Goal: Task Accomplishment & Management: Contribute content

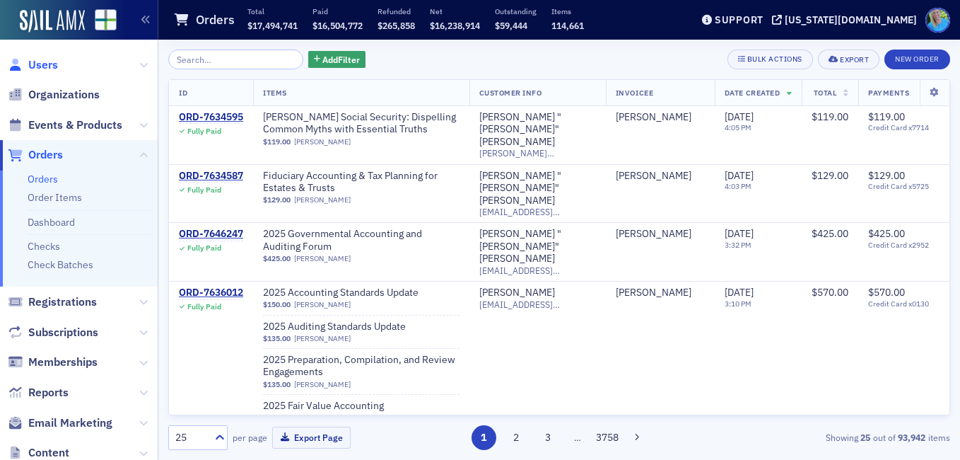
click at [34, 68] on span "Users" at bounding box center [43, 65] width 30 height 16
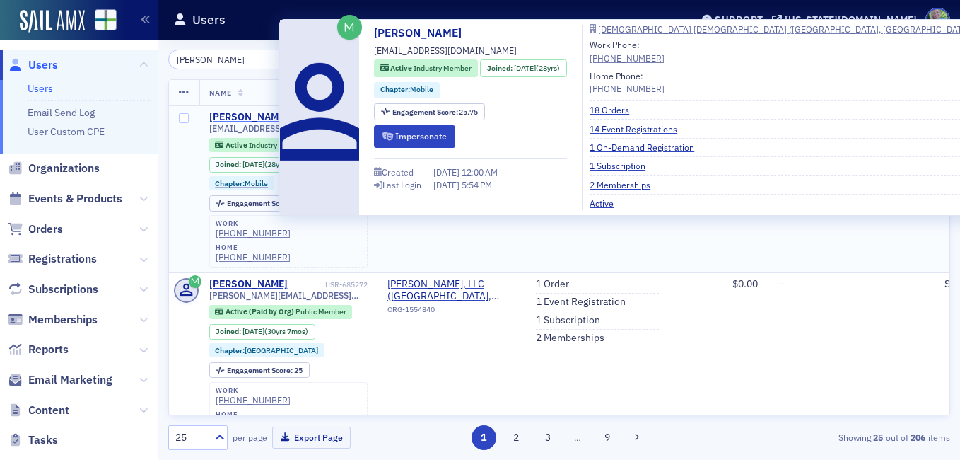
type input "[PERSON_NAME]"
click at [250, 113] on div "[PERSON_NAME]" at bounding box center [248, 117] width 78 height 13
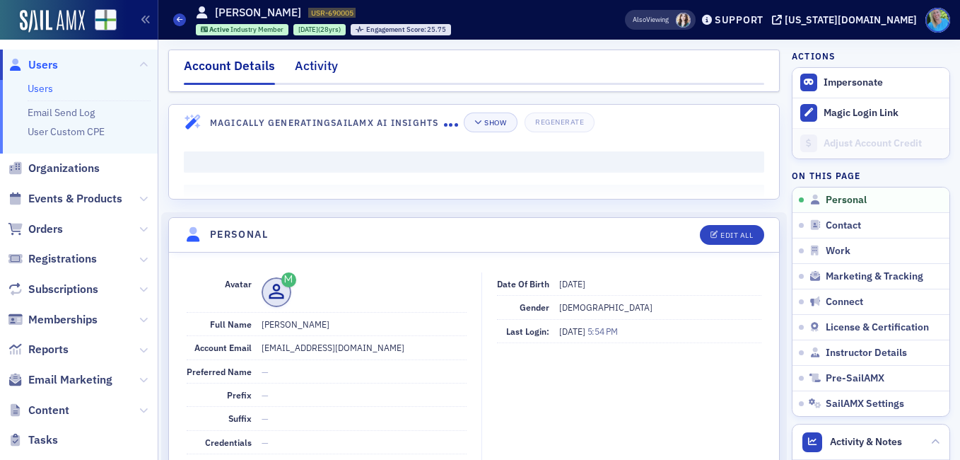
click at [324, 58] on div "Activity" at bounding box center [316, 70] width 43 height 26
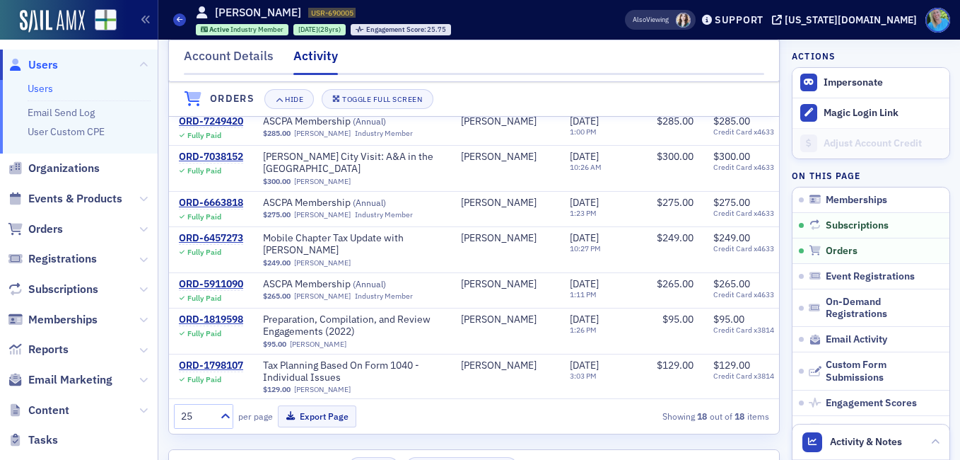
scroll to position [391, 0]
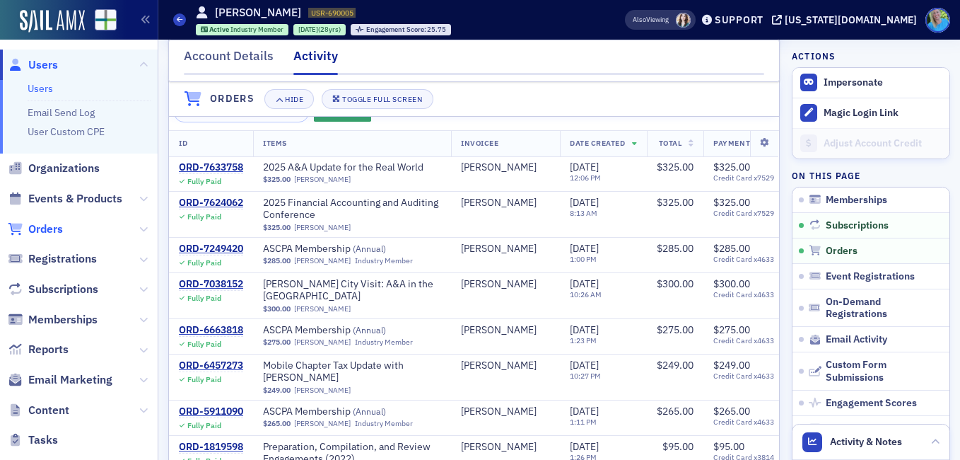
click at [35, 228] on span "Orders" at bounding box center [45, 229] width 35 height 16
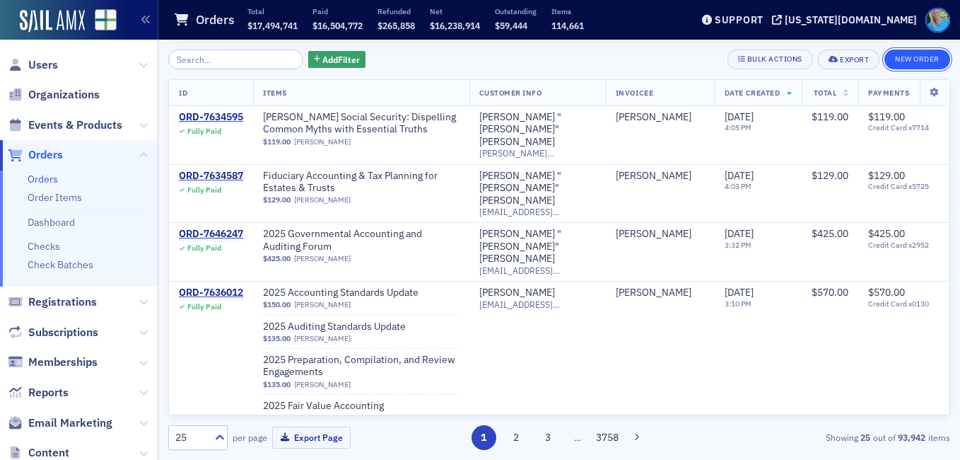
click at [899, 66] on button "New Order" at bounding box center [918, 59] width 66 height 20
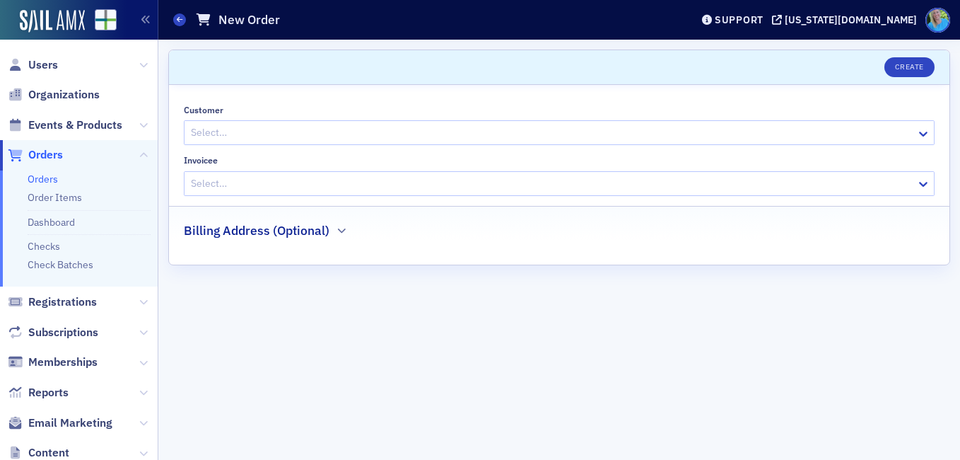
click at [435, 132] on div at bounding box center [552, 133] width 725 height 18
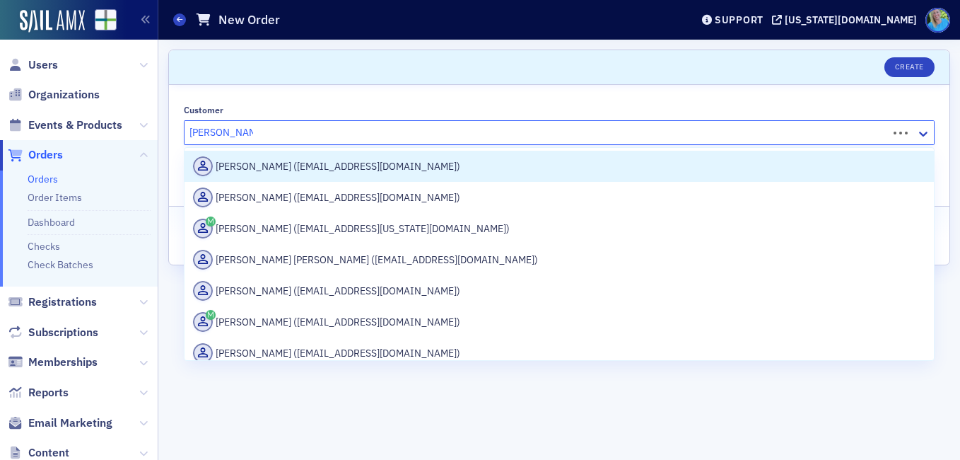
type input "[PERSON_NAME]"
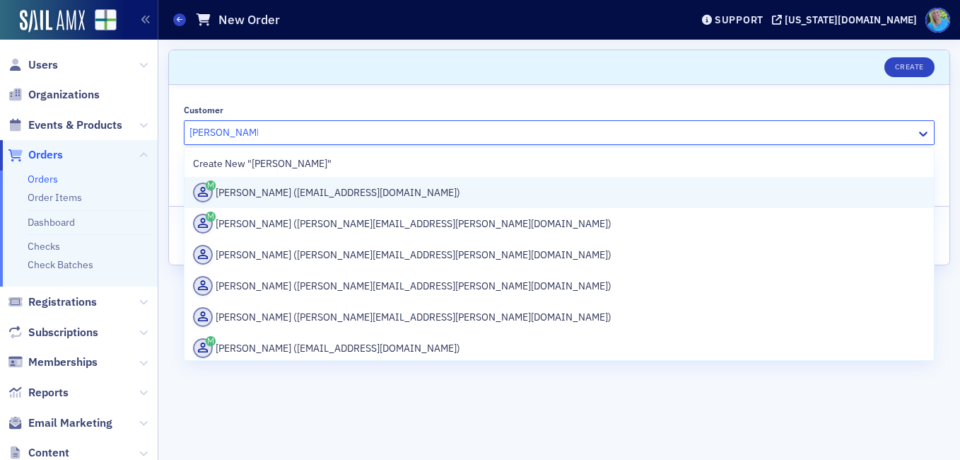
click at [385, 189] on div "[PERSON_NAME] ([EMAIL_ADDRESS][DOMAIN_NAME])" at bounding box center [559, 192] width 733 height 20
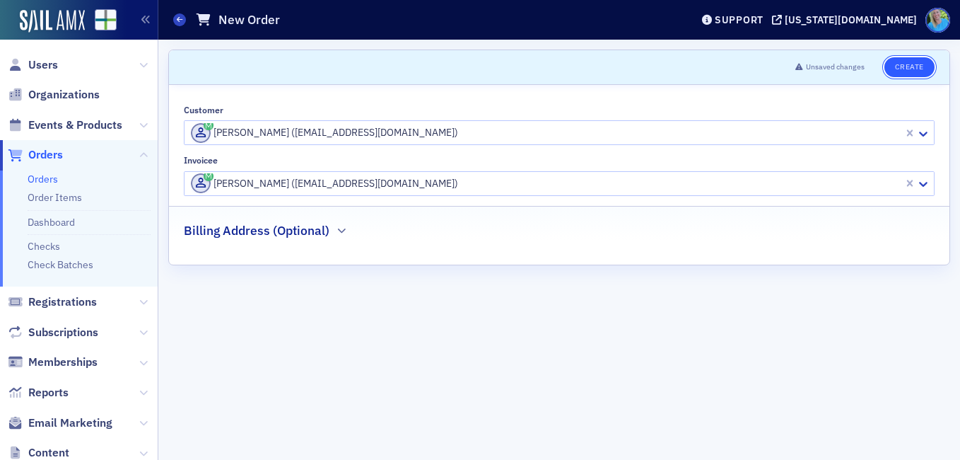
click at [903, 68] on button "Create" at bounding box center [910, 67] width 50 height 20
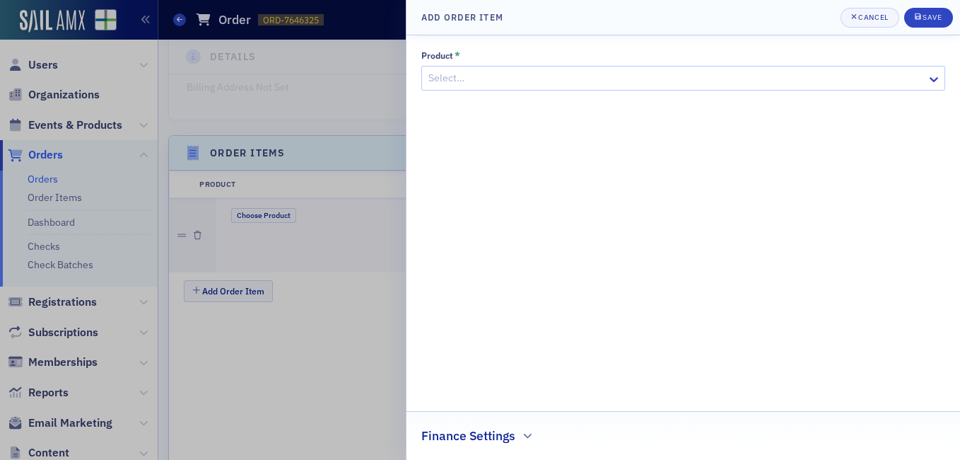
scroll to position [433, 0]
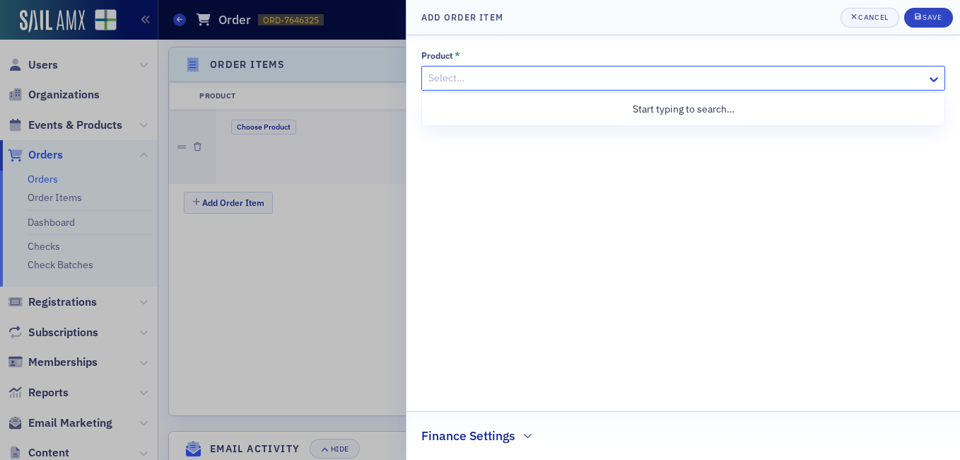
click at [629, 69] on div at bounding box center [676, 78] width 499 height 18
type input "2025 FAAC Switch"
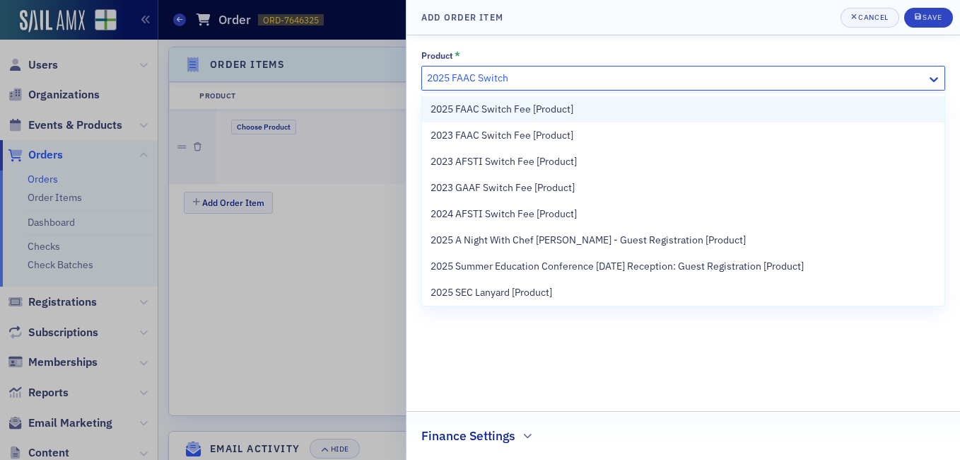
click at [578, 118] on div "2025 FAAC Switch Fee [Product]" at bounding box center [683, 109] width 523 height 26
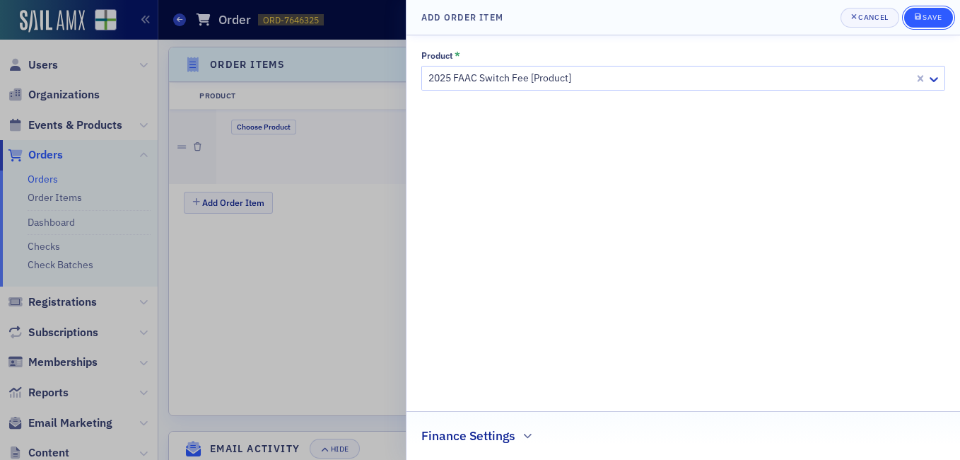
click at [924, 15] on div "Save" at bounding box center [932, 17] width 19 height 8
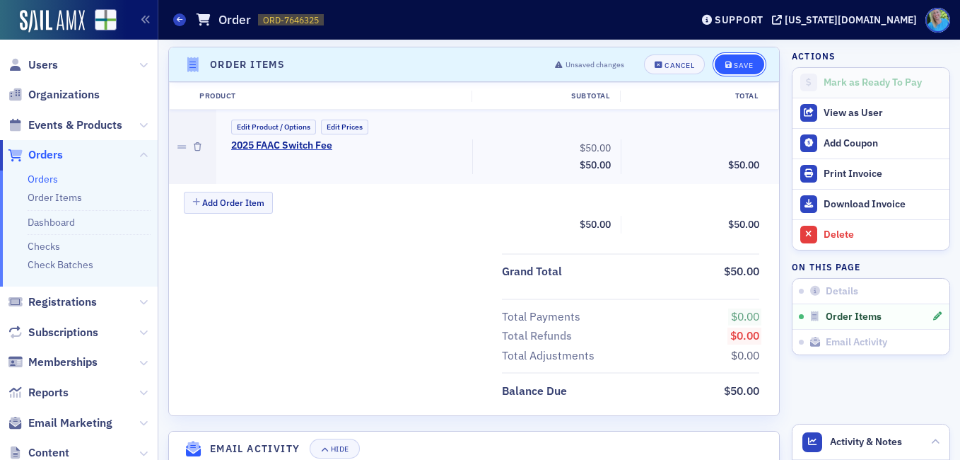
click at [742, 67] on div "Save" at bounding box center [743, 66] width 19 height 8
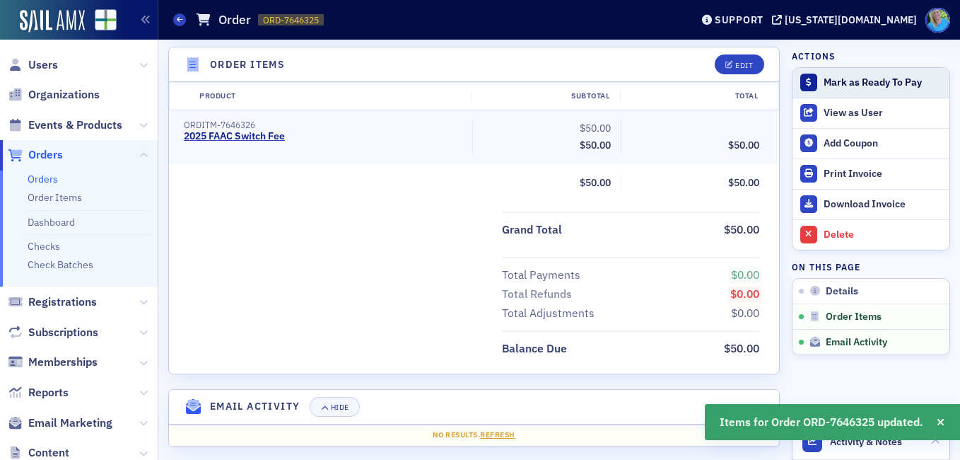
click at [831, 82] on div "Mark as Ready To Pay" at bounding box center [883, 82] width 119 height 13
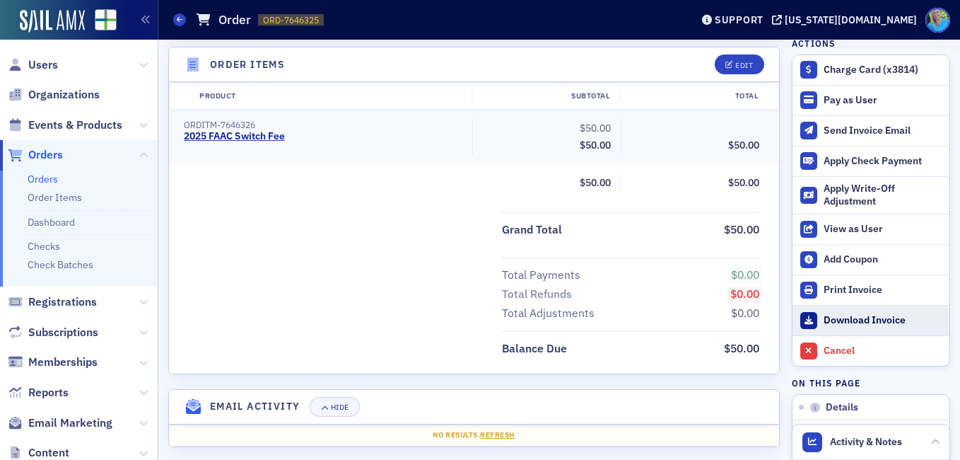
click at [824, 320] on div "Download Invoice" at bounding box center [883, 320] width 119 height 13
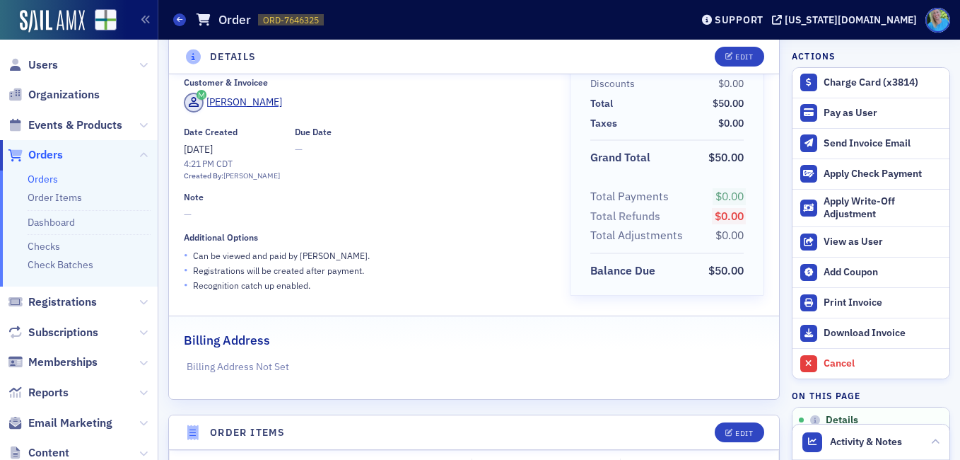
scroll to position [0, 0]
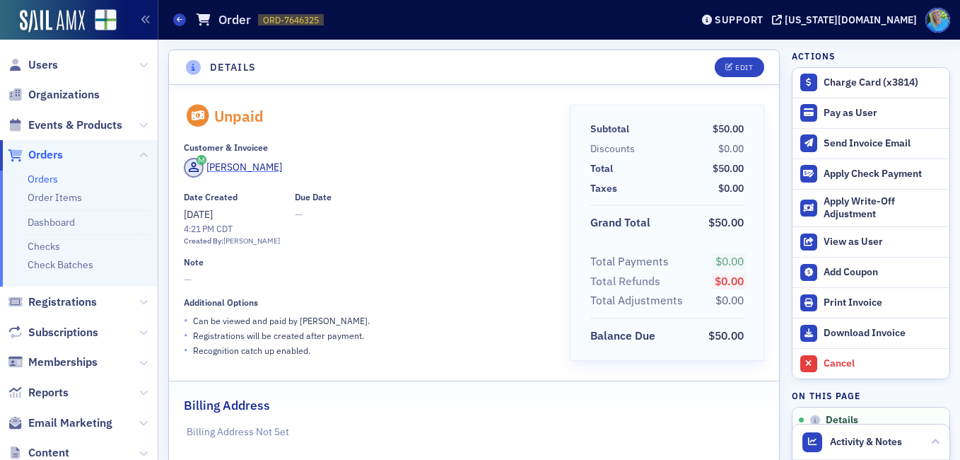
click at [247, 163] on div "[PERSON_NAME]" at bounding box center [244, 167] width 76 height 15
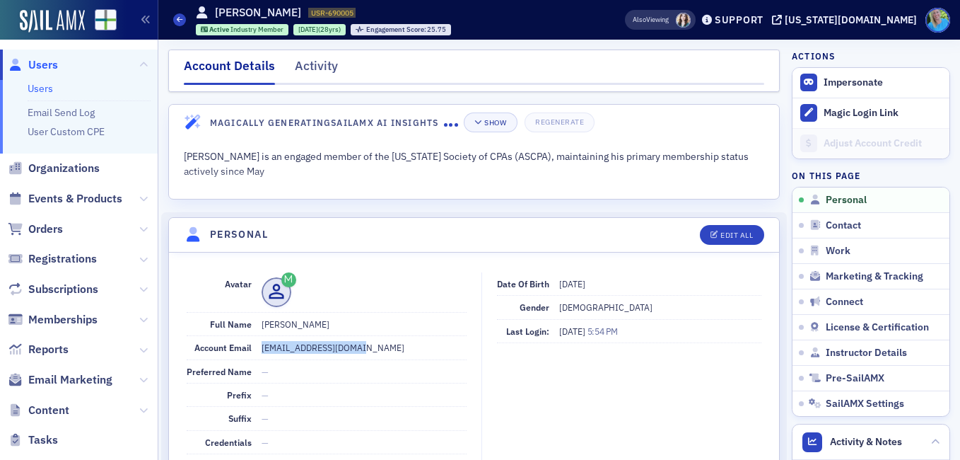
drag, startPoint x: 368, startPoint y: 343, endPoint x: 261, endPoint y: 349, distance: 107.6
click at [262, 349] on dd "[EMAIL_ADDRESS][DOMAIN_NAME]" at bounding box center [364, 347] width 205 height 23
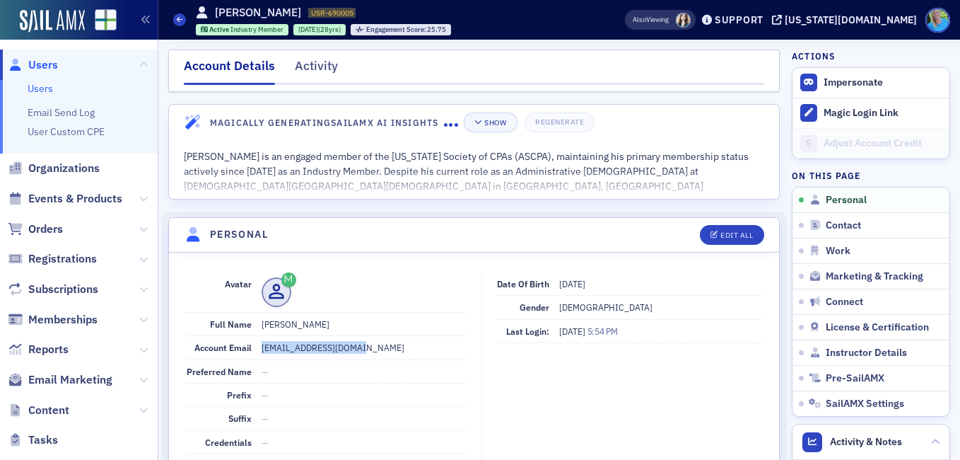
copy dd "[EMAIL_ADDRESS][DOMAIN_NAME]"
click at [313, 67] on div "Activity" at bounding box center [316, 70] width 43 height 26
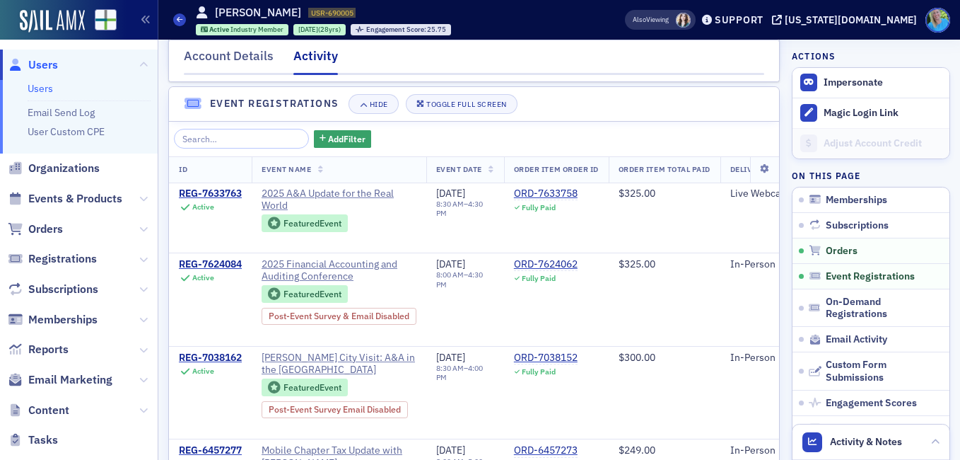
scroll to position [848, 0]
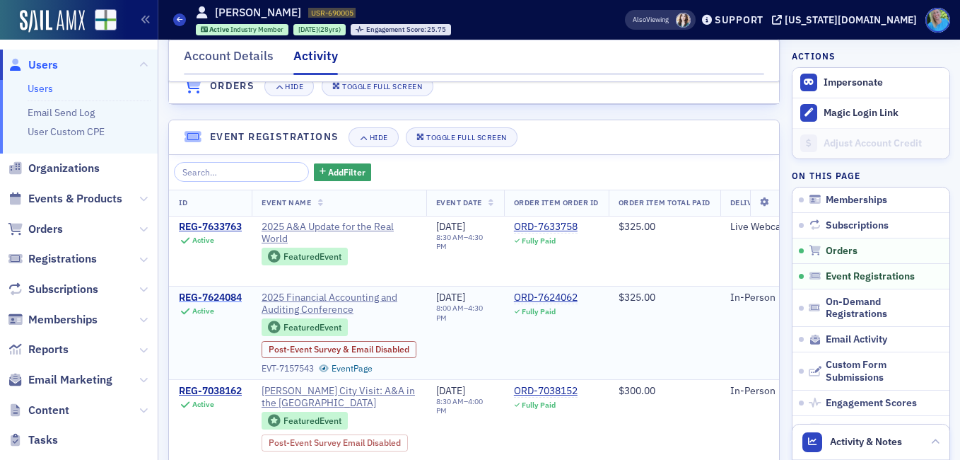
click at [228, 304] on div "REG-7624084" at bounding box center [210, 297] width 63 height 13
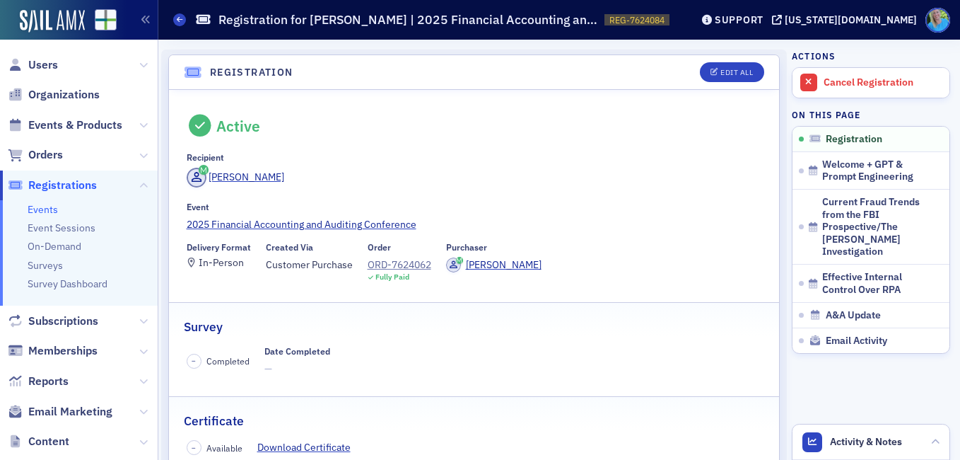
click at [724, 61] on header "Registration Edit All" at bounding box center [474, 72] width 610 height 35
click at [723, 69] on div "Edit All" at bounding box center [737, 73] width 33 height 8
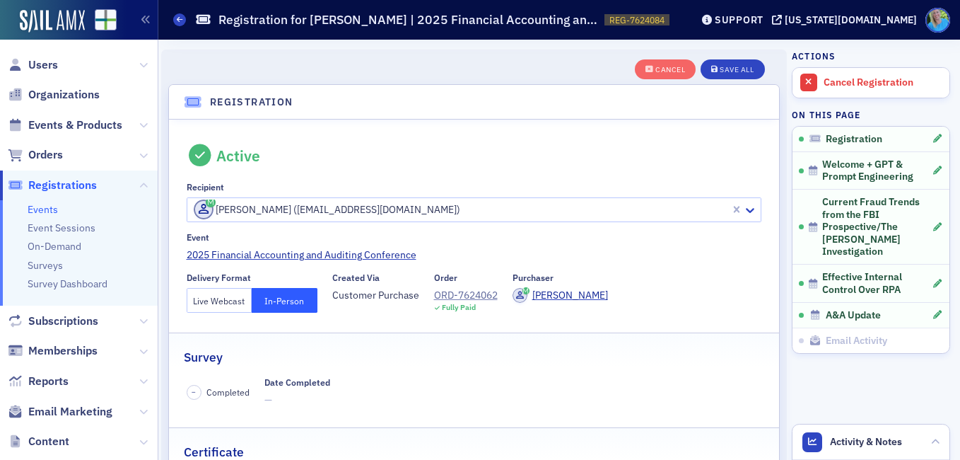
scroll to position [37, 0]
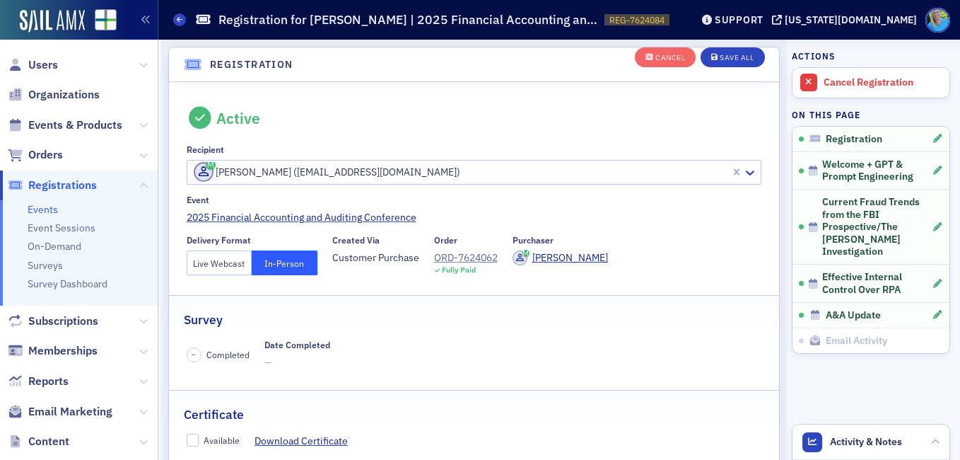
click at [223, 261] on button "Live Webcast" at bounding box center [220, 262] width 66 height 25
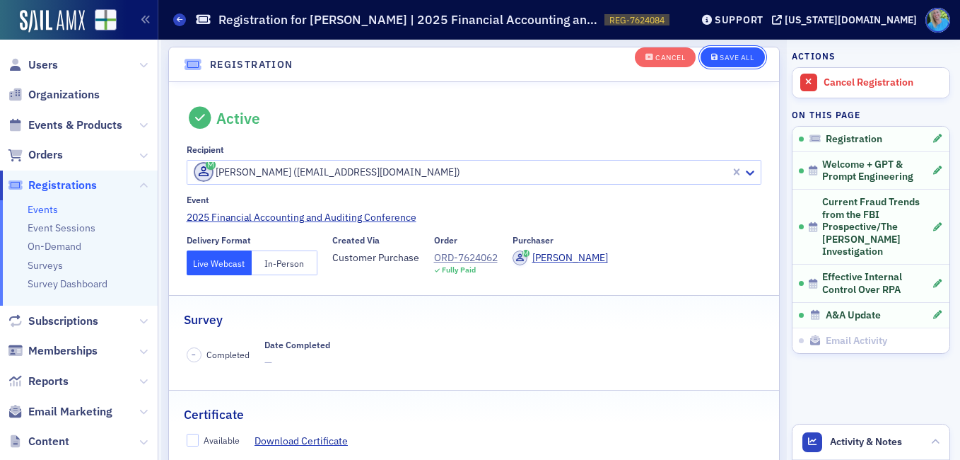
click at [723, 54] on div "Save All" at bounding box center [737, 58] width 34 height 8
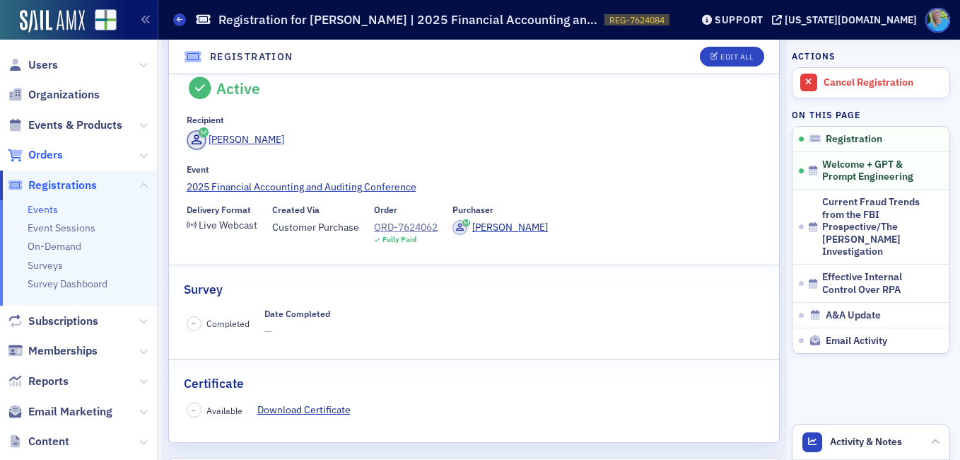
click at [43, 154] on span "Orders" at bounding box center [45, 155] width 35 height 16
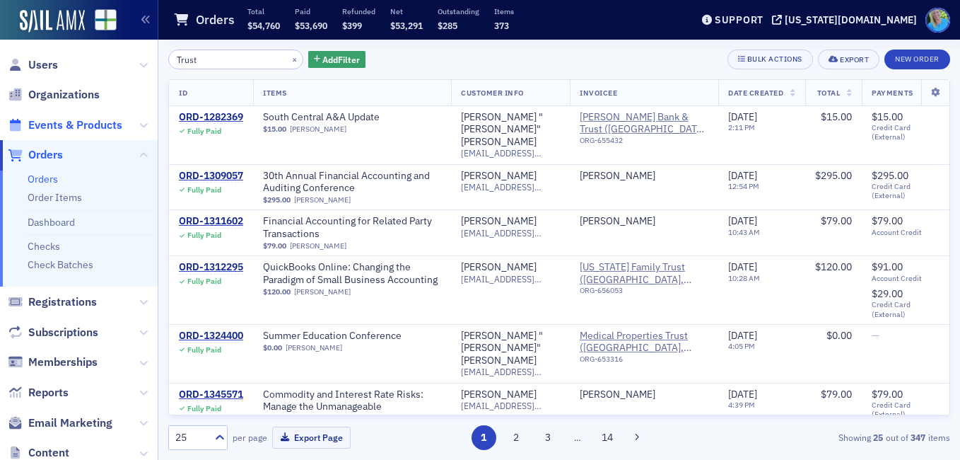
type input "Trust"
click at [93, 127] on span "Events & Products" at bounding box center [75, 125] width 94 height 16
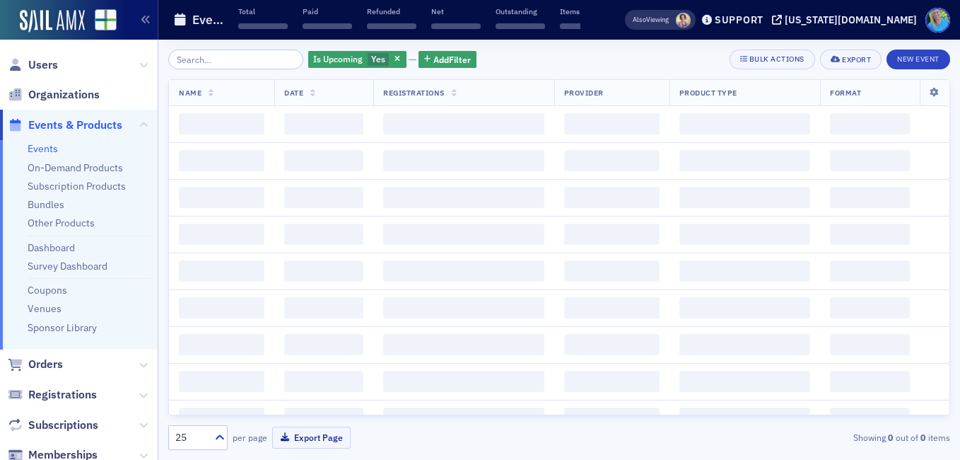
click at [227, 59] on input "search" at bounding box center [235, 59] width 135 height 20
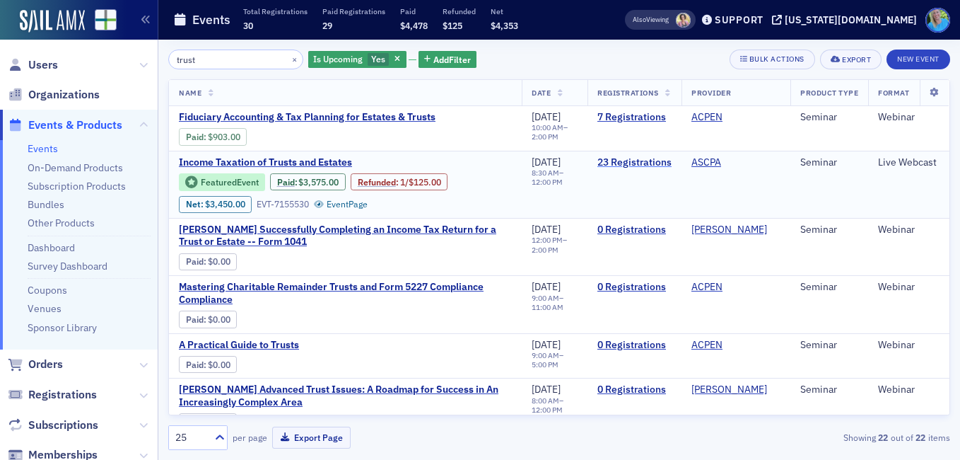
type input "trust"
click at [599, 161] on link "23 Registrations" at bounding box center [634, 162] width 74 height 13
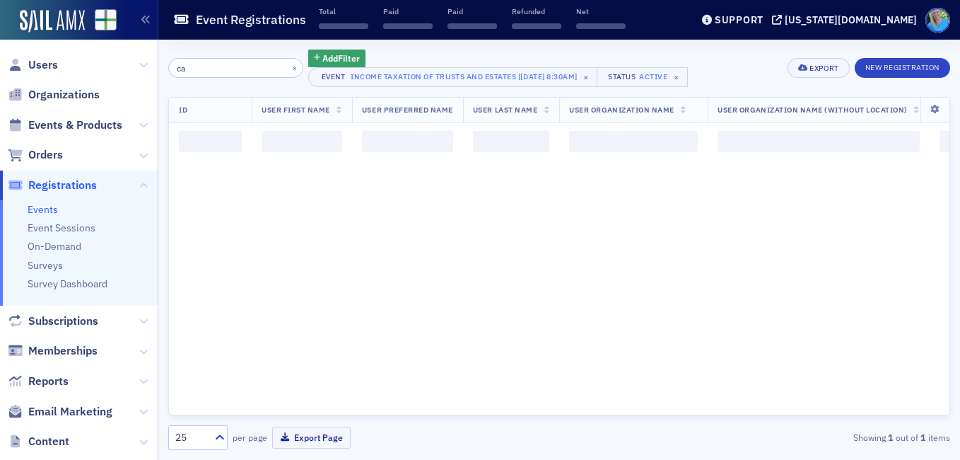
type input "c"
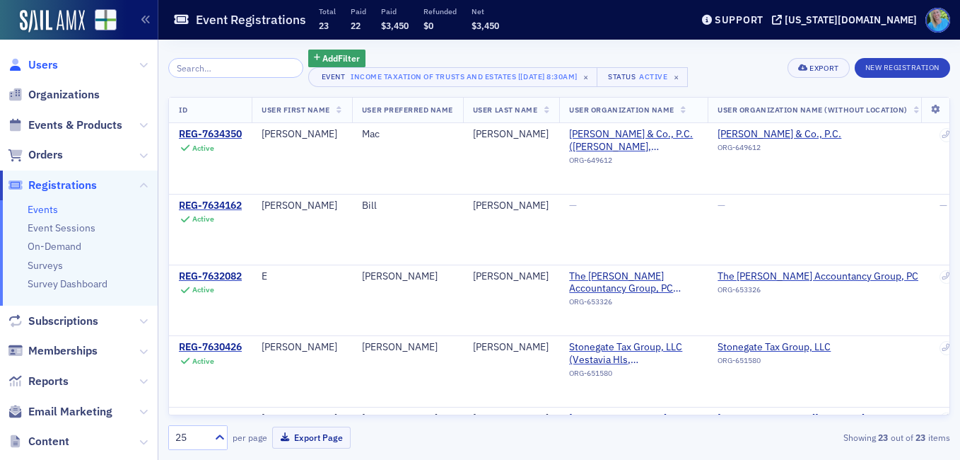
click at [52, 59] on span "Users" at bounding box center [43, 65] width 30 height 16
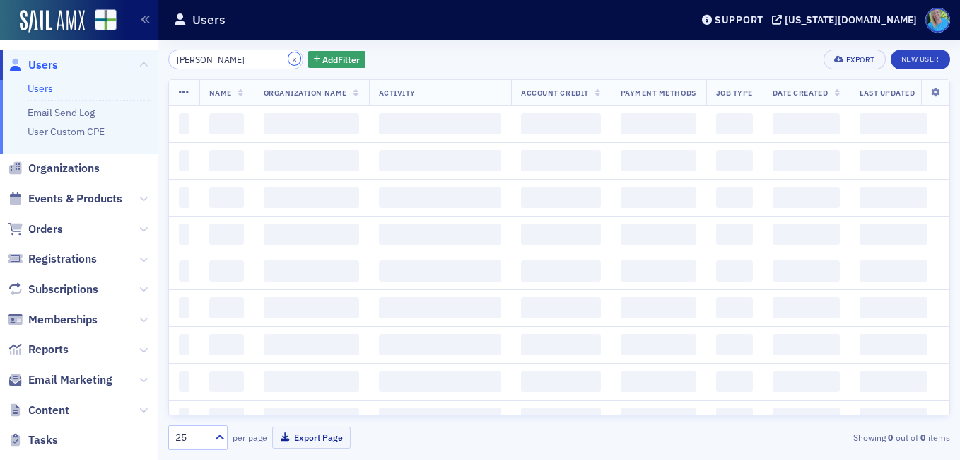
click at [288, 57] on button "×" at bounding box center [294, 58] width 13 height 13
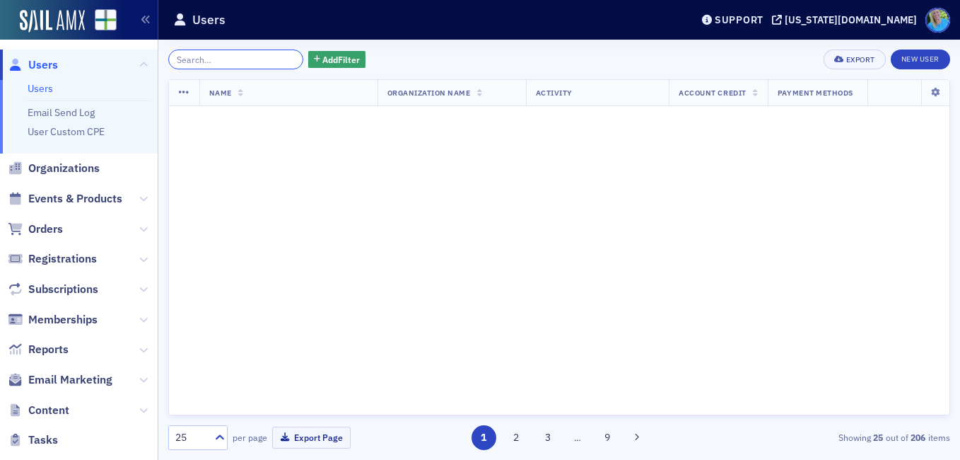
click at [277, 61] on input "search" at bounding box center [235, 59] width 135 height 20
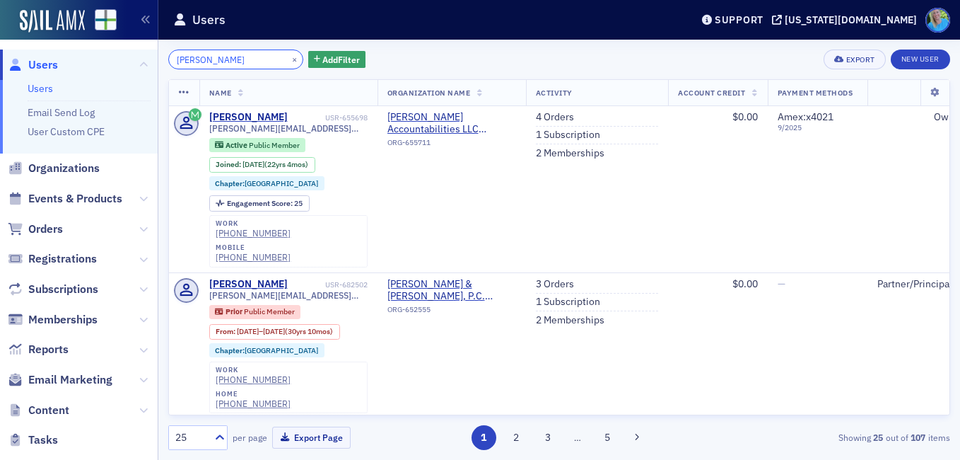
drag, startPoint x: 210, startPoint y: 56, endPoint x: 146, endPoint y: 54, distance: 64.4
click at [146, 54] on div "Users Users Email Send Log User Custom CPE Organizations Events & Products Orde…" at bounding box center [480, 230] width 960 height 460
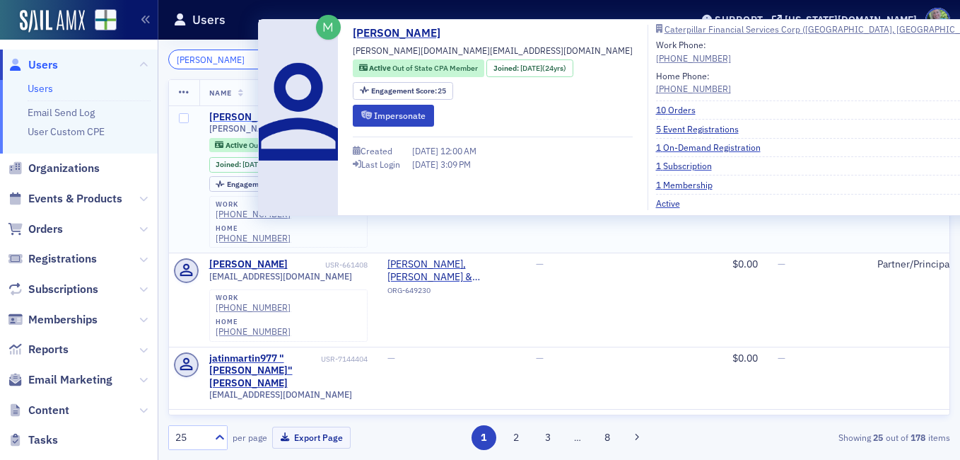
type input "[PERSON_NAME]"
click at [224, 112] on div "[PERSON_NAME]" at bounding box center [248, 117] width 78 height 13
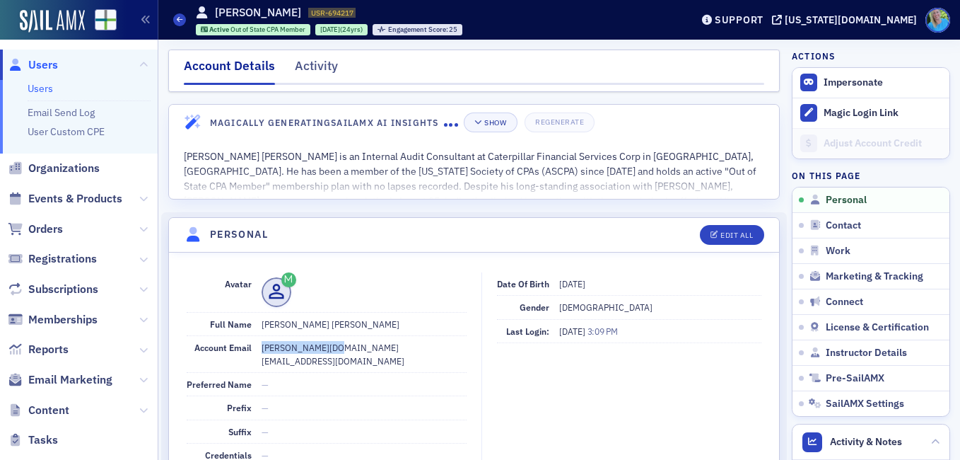
drag, startPoint x: 332, startPoint y: 351, endPoint x: 260, endPoint y: 345, distance: 71.7
click at [262, 345] on dd "[PERSON_NAME][DOMAIN_NAME][EMAIL_ADDRESS][DOMAIN_NAME]" at bounding box center [364, 354] width 205 height 36
copy dd "[PERSON_NAME][DOMAIN_NAME][EMAIL_ADDRESS][DOMAIN_NAME]"
click at [61, 197] on span "Events & Products" at bounding box center [75, 199] width 94 height 16
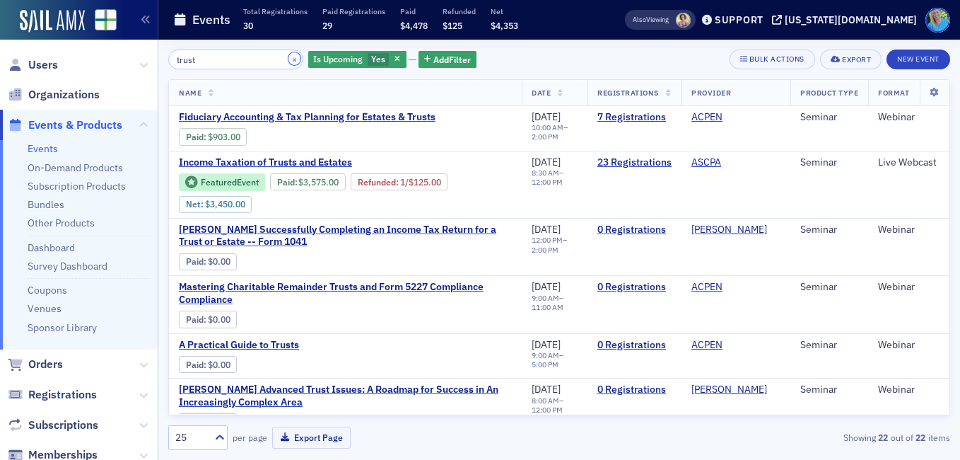
click at [288, 59] on button "×" at bounding box center [294, 58] width 13 height 13
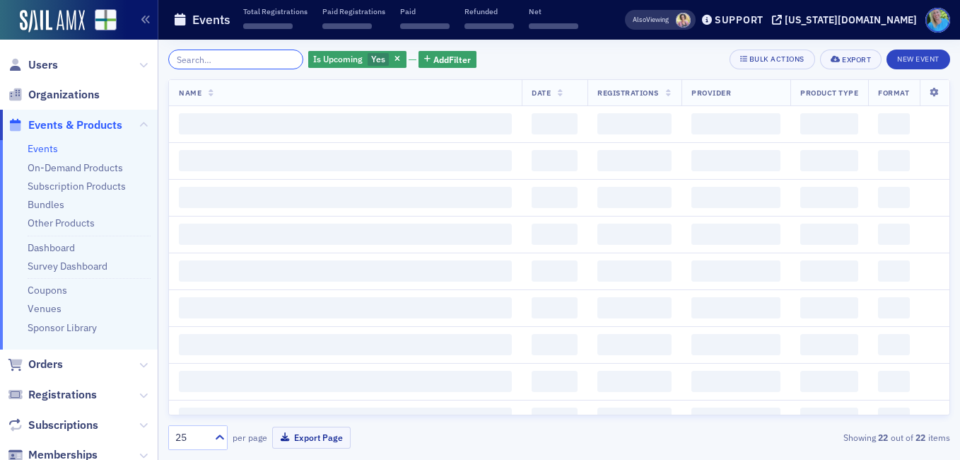
click at [280, 59] on input "search" at bounding box center [235, 59] width 135 height 20
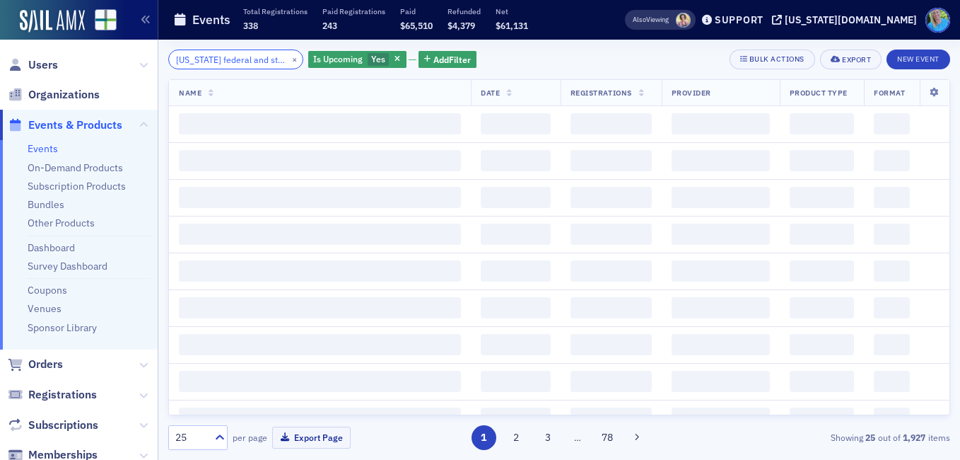
scroll to position [0, 4]
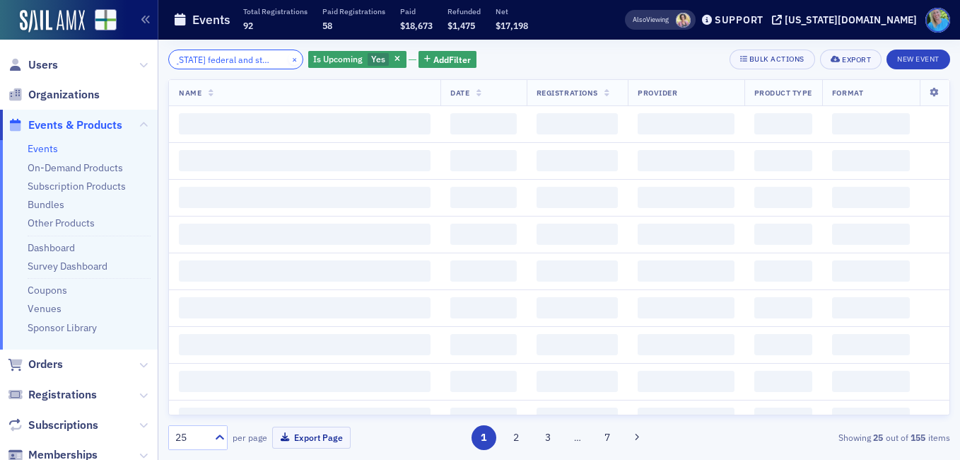
scroll to position [0, 23]
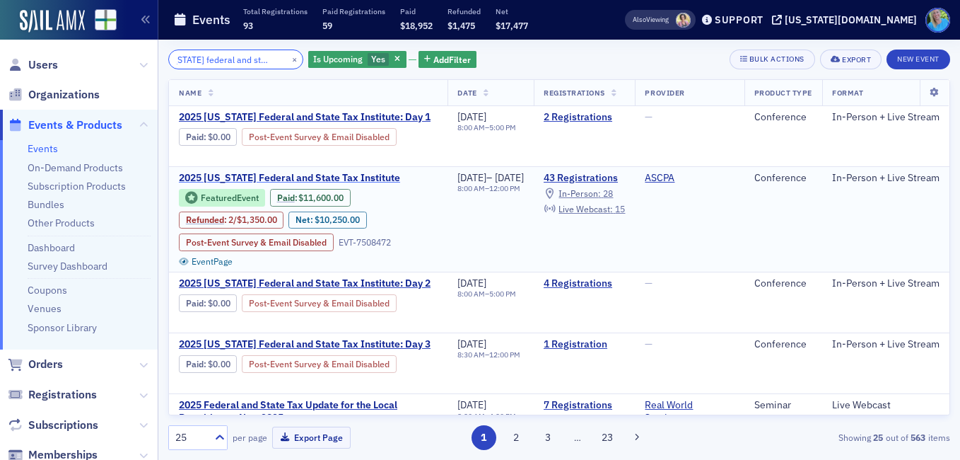
type input "[US_STATE] federal and state tax"
click at [276, 185] on span "2025 [US_STATE] Federal and State Tax Institute" at bounding box center [298, 178] width 238 height 13
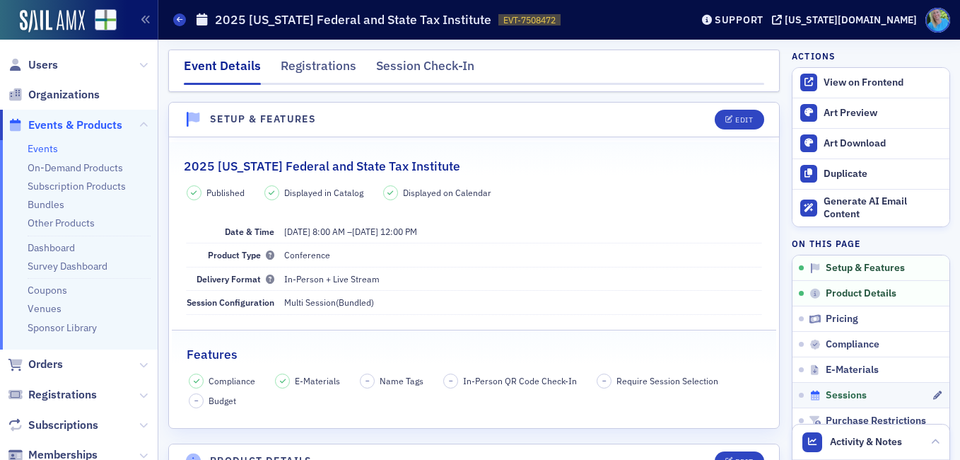
click at [826, 392] on span "Sessions" at bounding box center [846, 395] width 41 height 13
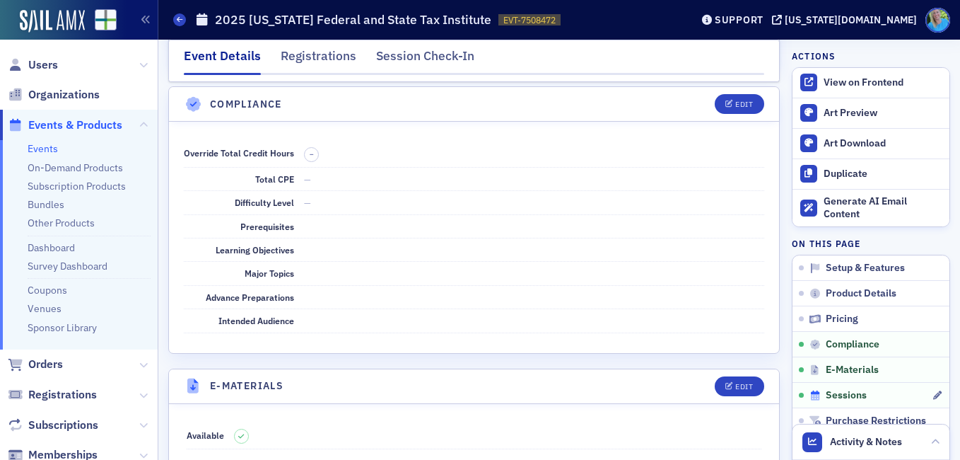
scroll to position [2164, 0]
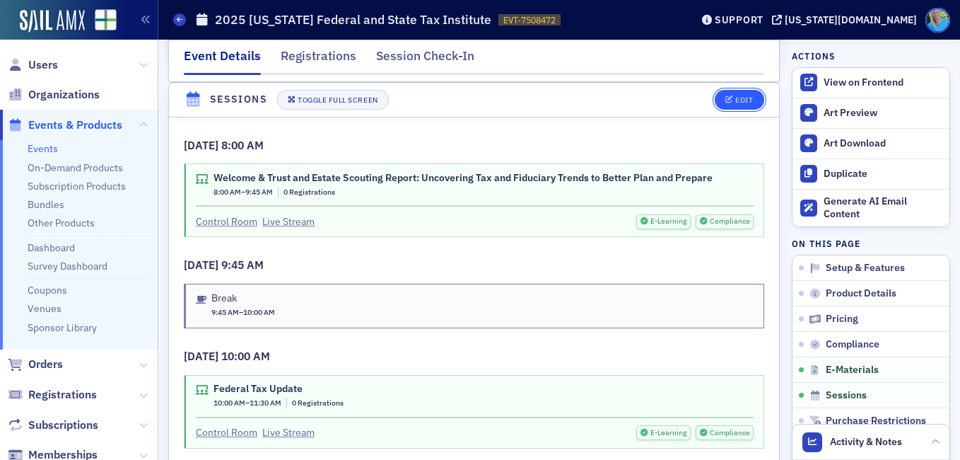
click at [735, 96] on div "Edit" at bounding box center [744, 100] width 18 height 8
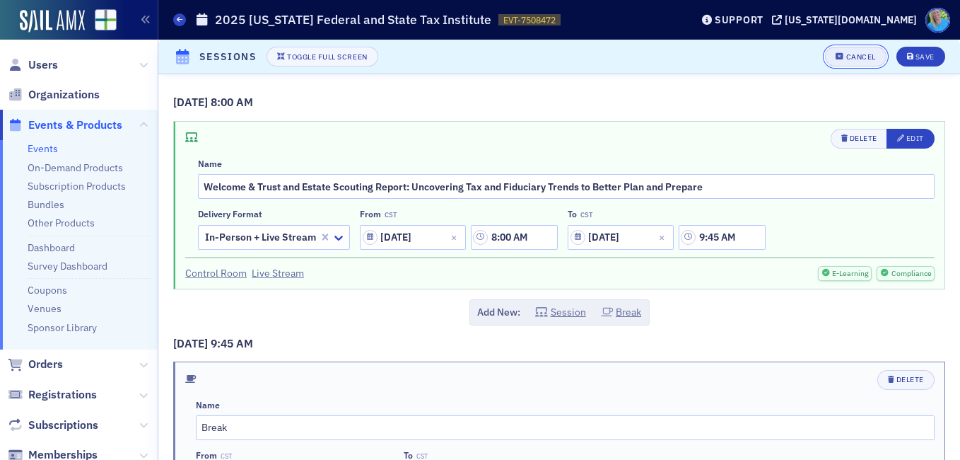
click at [853, 56] on div "Cancel" at bounding box center [861, 57] width 30 height 8
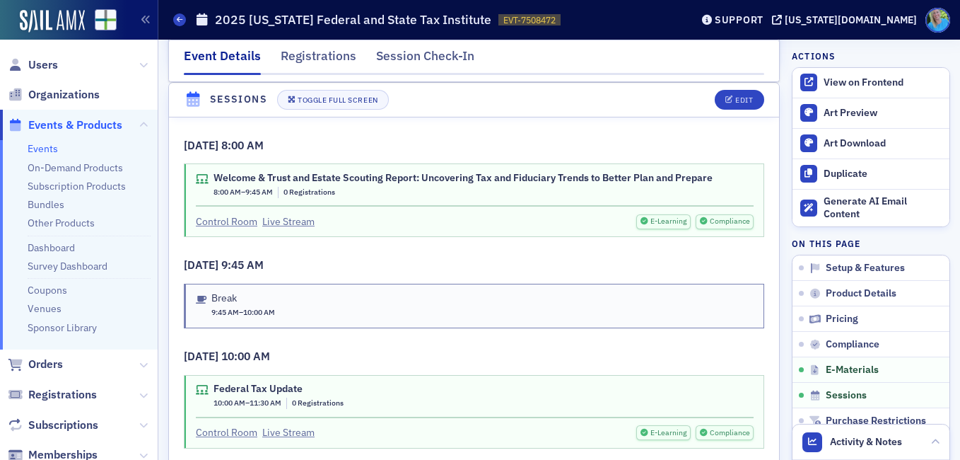
scroll to position [2122, 0]
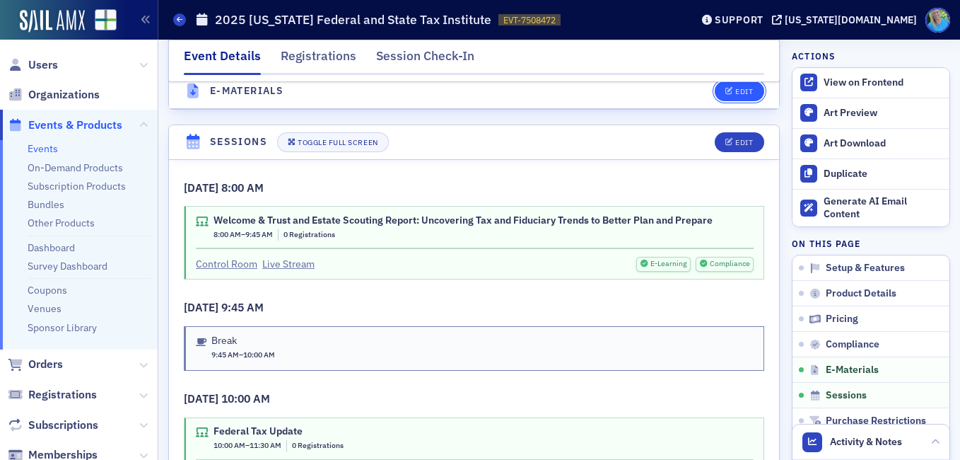
click at [735, 93] on div "Edit" at bounding box center [744, 92] width 18 height 8
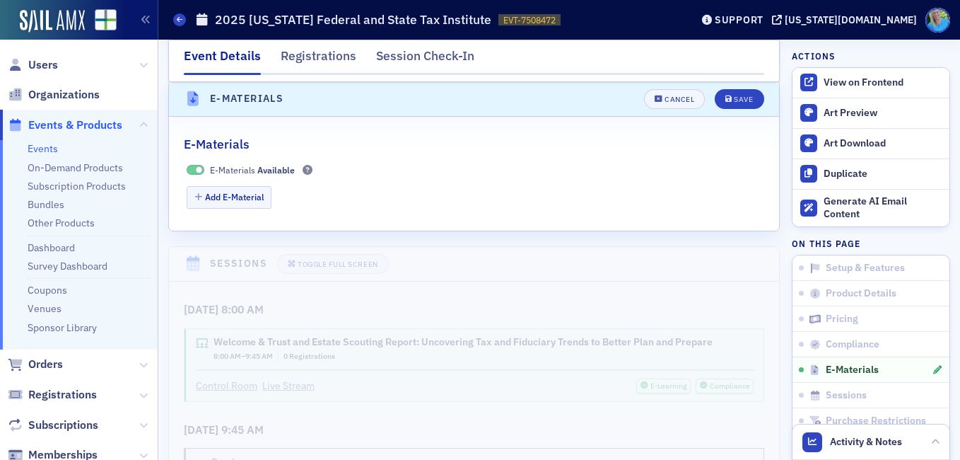
scroll to position [2019, 0]
click at [242, 200] on button "Add E-Material" at bounding box center [230, 199] width 86 height 22
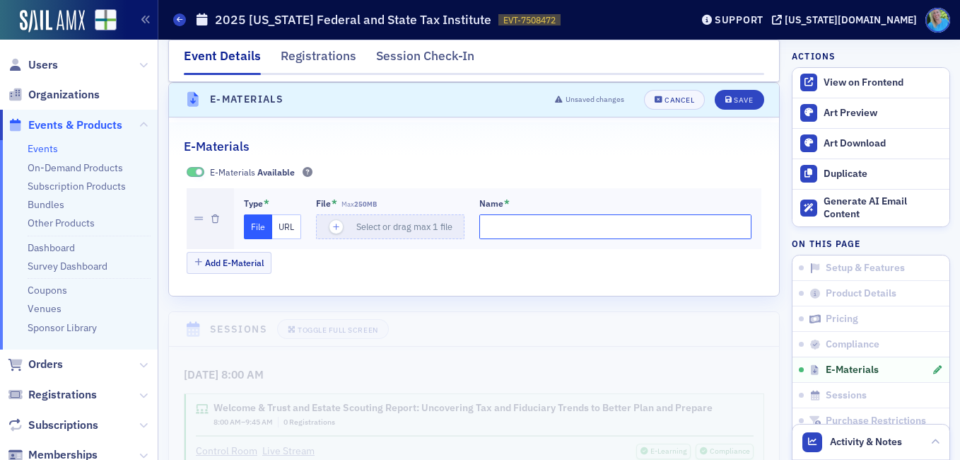
click at [492, 226] on input "Name *" at bounding box center [615, 226] width 273 height 25
type input "[PERSON_NAME] PPT"
click at [338, 222] on icon "button" at bounding box center [336, 227] width 13 height 13
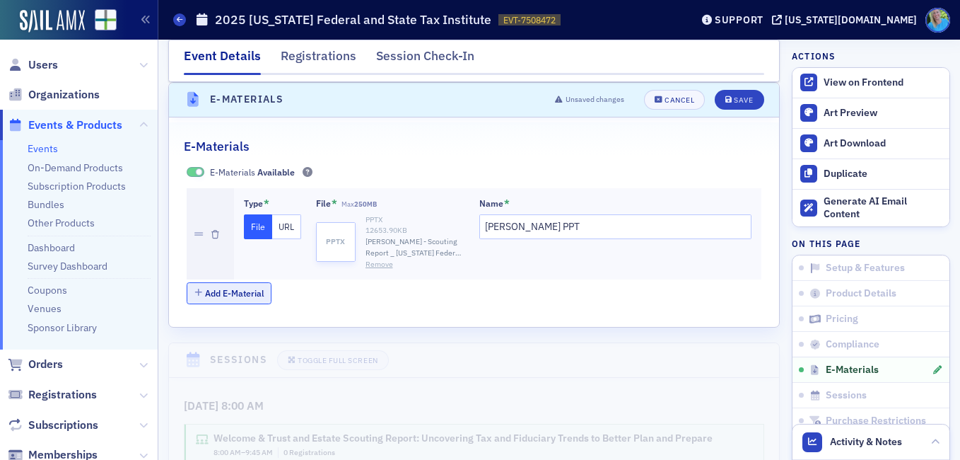
click at [245, 290] on button "Add E-Material" at bounding box center [230, 293] width 86 height 22
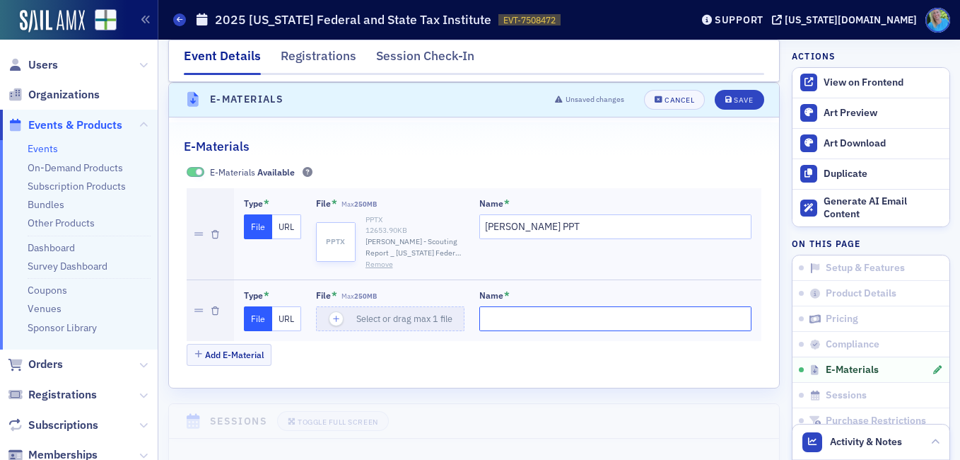
click at [499, 312] on input "Name *" at bounding box center [615, 318] width 273 height 25
type input "[PERSON_NAME] materials"
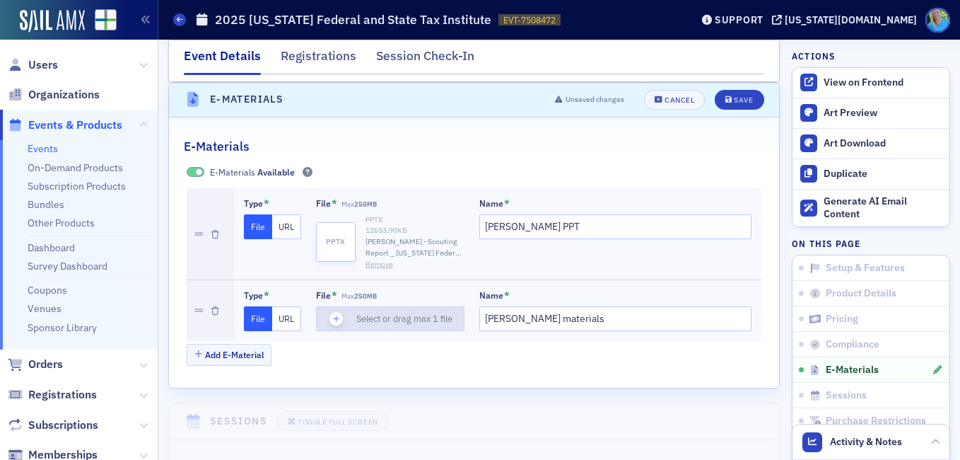
click at [334, 320] on icon "button" at bounding box center [336, 319] width 13 height 13
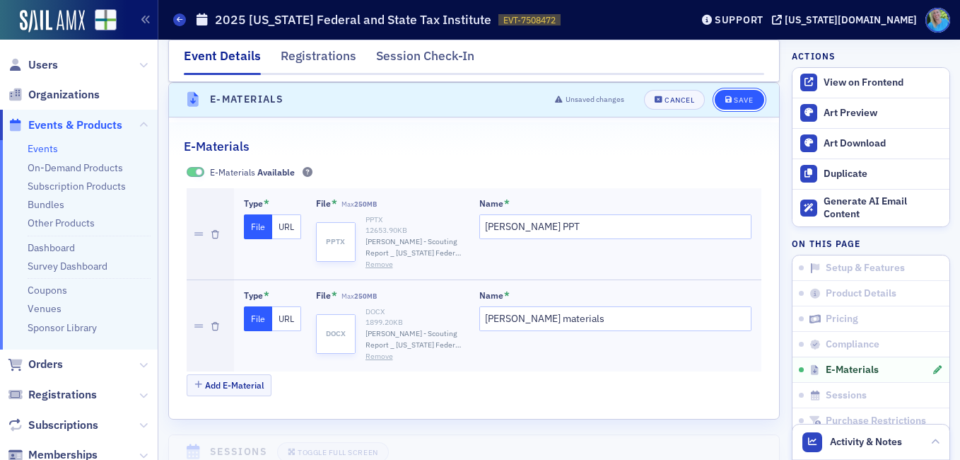
click at [725, 100] on icon "submit" at bounding box center [728, 100] width 7 height 8
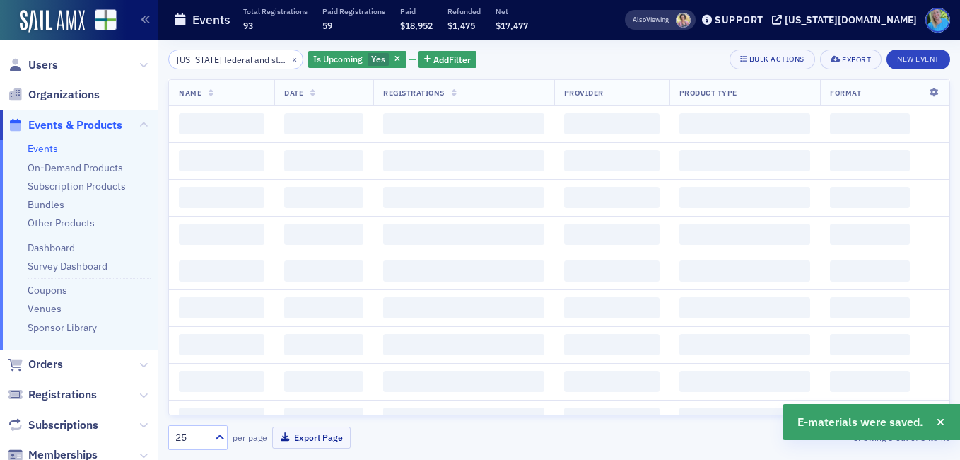
scroll to position [0, 23]
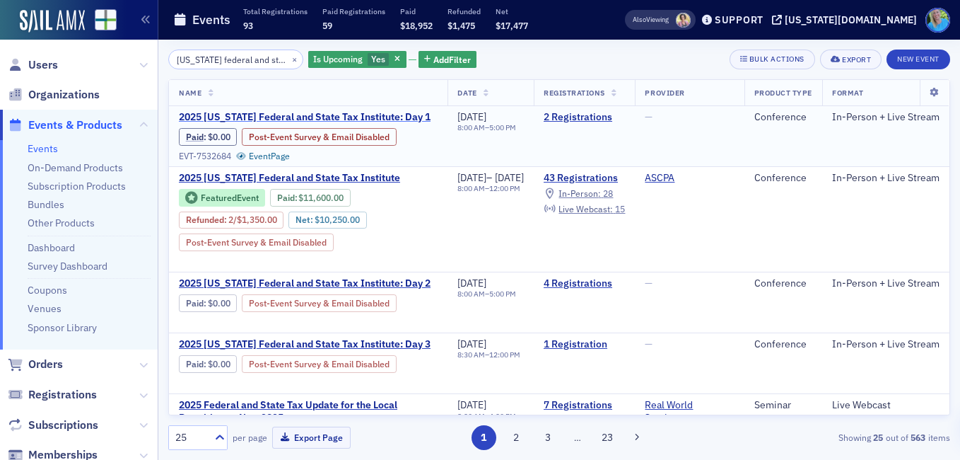
click at [327, 117] on span "2025 [US_STATE] Federal and State Tax Institute: Day 1" at bounding box center [305, 117] width 252 height 13
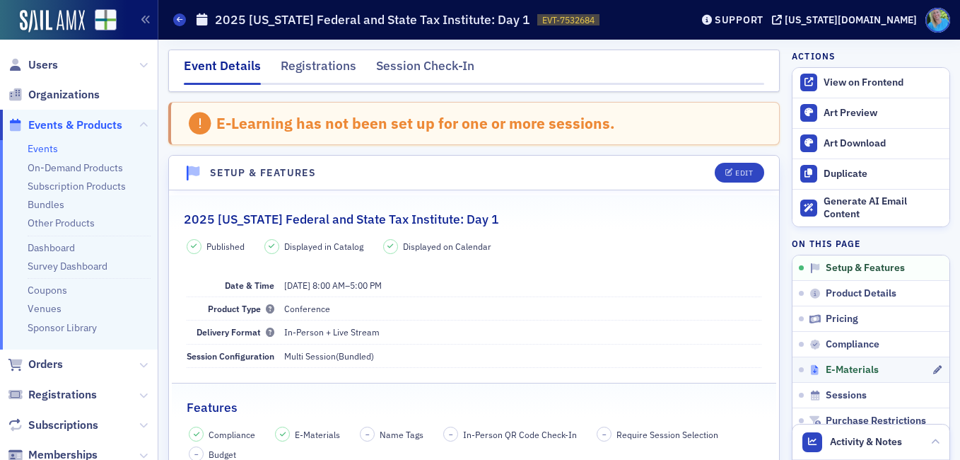
click at [826, 369] on span "E-Materials" at bounding box center [852, 369] width 53 height 13
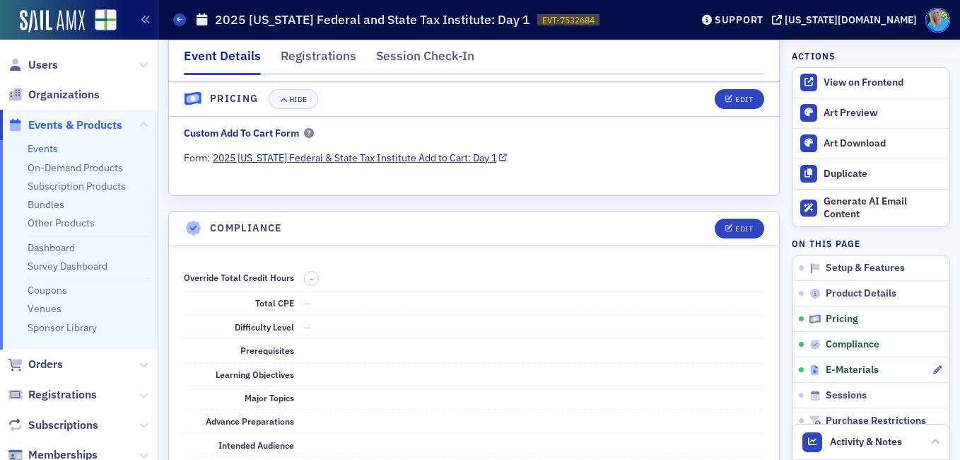
scroll to position [2049, 0]
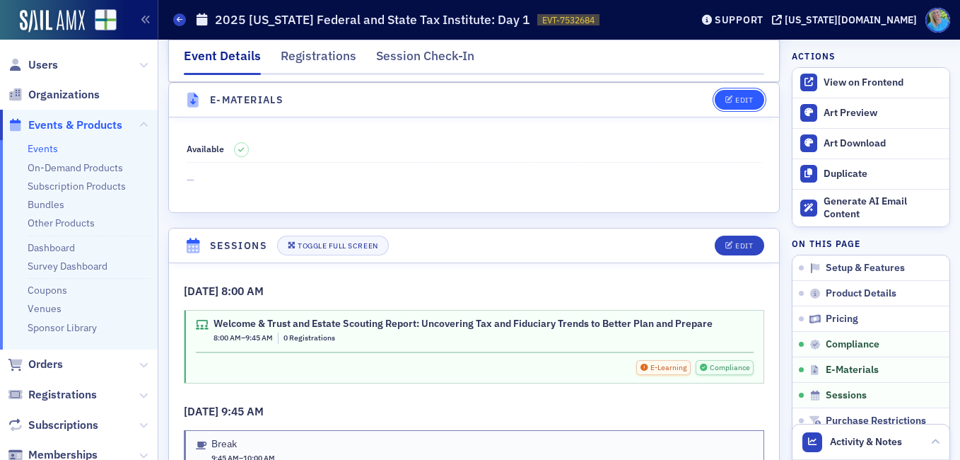
click at [725, 91] on button "Edit" at bounding box center [739, 100] width 49 height 20
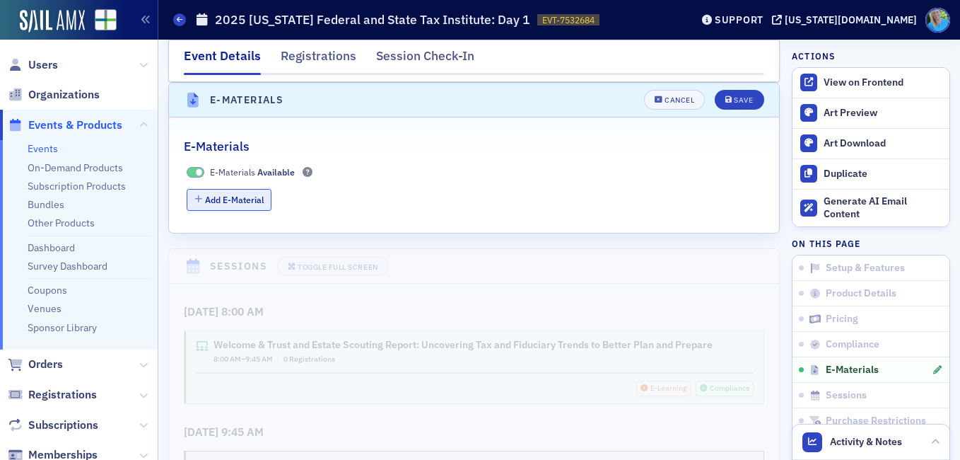
click at [256, 192] on button "Add E-Material" at bounding box center [230, 200] width 86 height 22
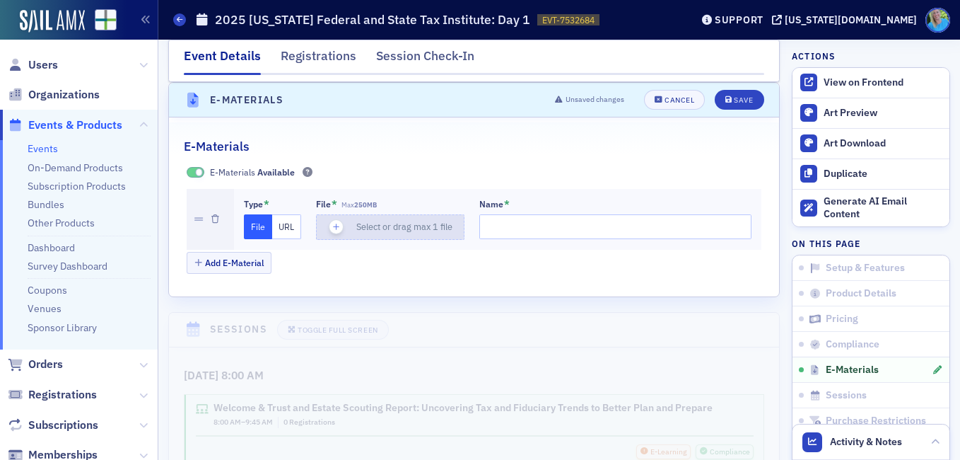
click at [337, 219] on div "button" at bounding box center [337, 227] width 40 height 24
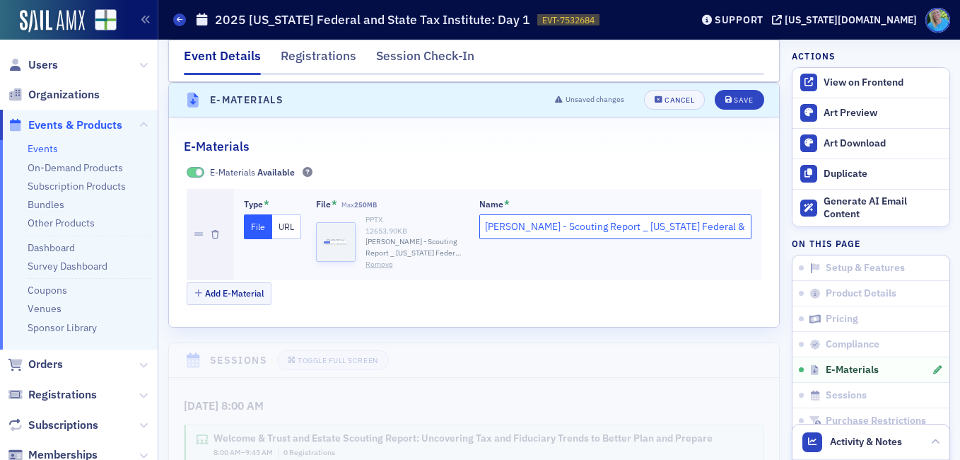
click at [503, 230] on input "[PERSON_NAME] - Scouting Report _ [US_STATE] Federal & State Tax Institute (AFS…" at bounding box center [615, 226] width 273 height 25
type input "[PERSON_NAME] PPT"
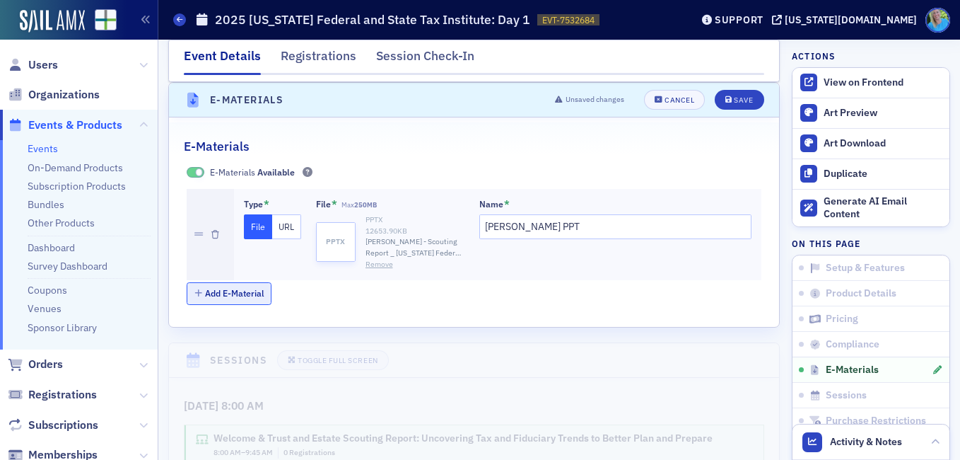
click at [215, 288] on button "Add E-Material" at bounding box center [230, 293] width 86 height 22
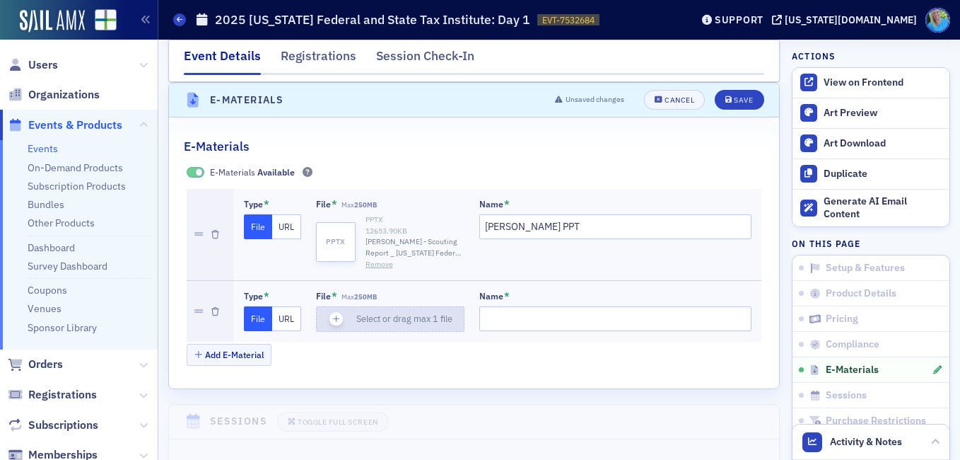
click at [337, 320] on use "button" at bounding box center [336, 318] width 6 height 6
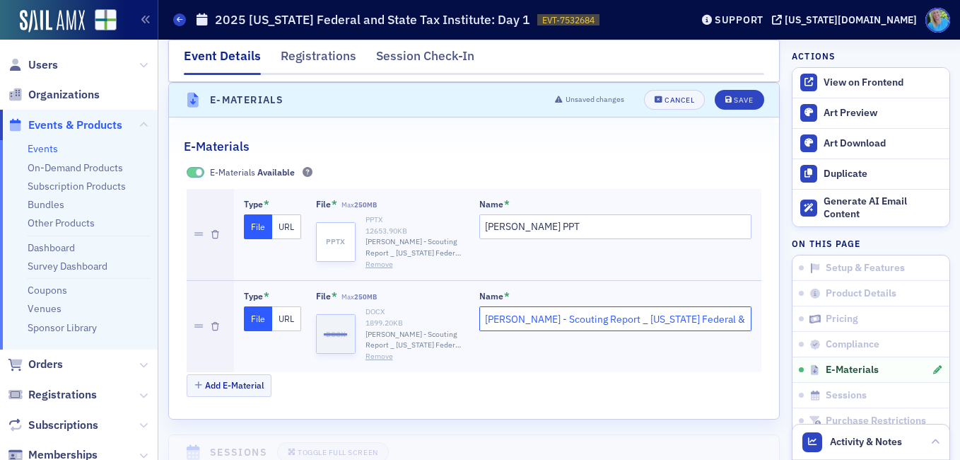
click at [520, 323] on input "[PERSON_NAME] - Scouting Report _ [US_STATE] Federal & State Tax Institute (AFS…" at bounding box center [615, 318] width 273 height 25
type input "[PERSON_NAME] materials"
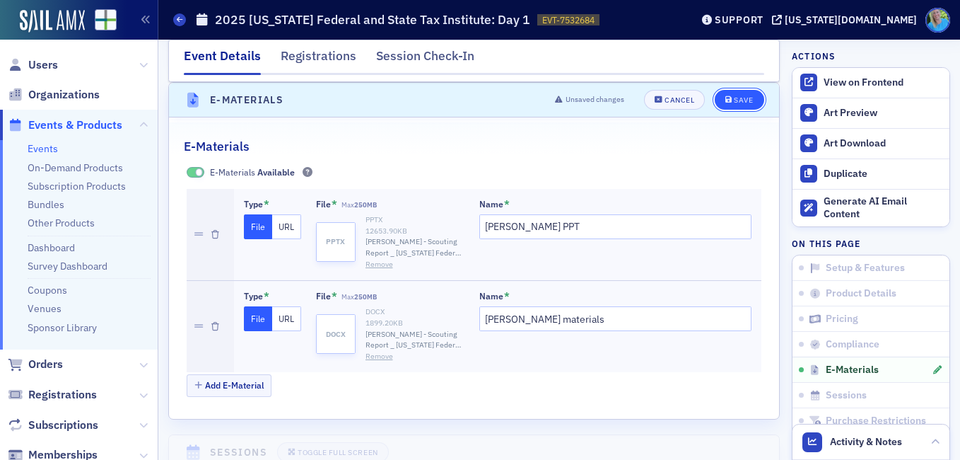
click at [725, 103] on icon "submit" at bounding box center [728, 100] width 7 height 8
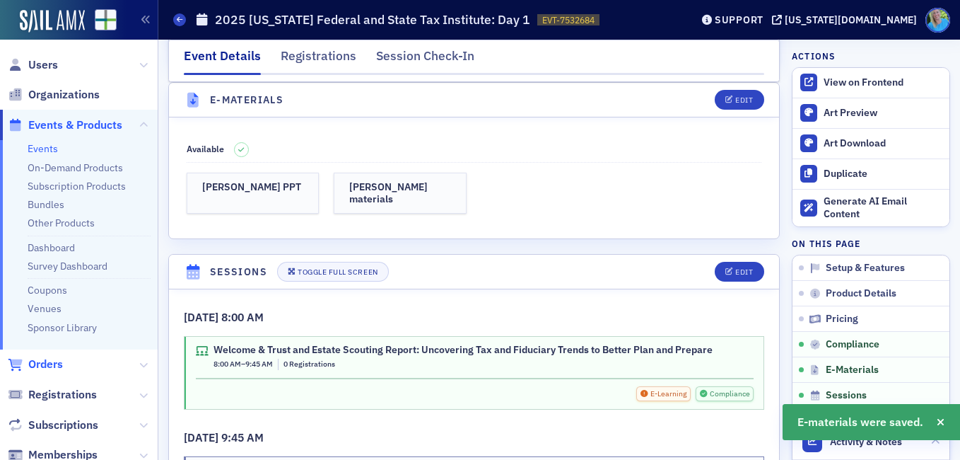
click at [38, 366] on span "Orders" at bounding box center [45, 364] width 35 height 16
